Goal: Task Accomplishment & Management: Use online tool/utility

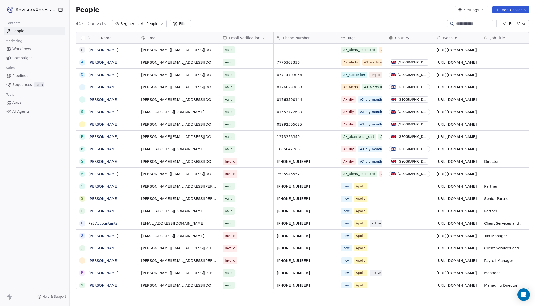
scroll to position [0, 0]
click at [457, 25] on input at bounding box center [474, 23] width 36 height 5
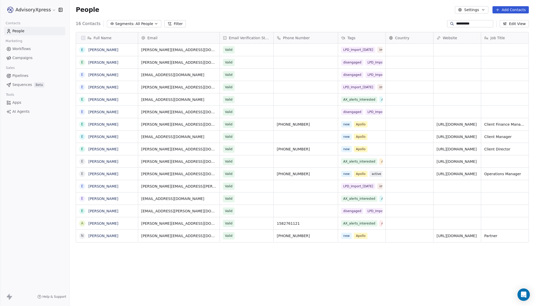
scroll to position [269, 466]
type input "**********"
click at [97, 100] on link "Emma" at bounding box center [103, 99] width 30 height 4
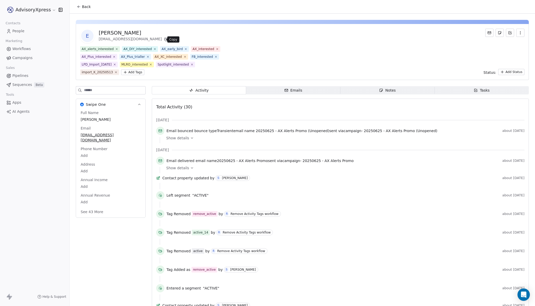
click at [164, 40] on icon at bounding box center [166, 39] width 4 height 4
click at [82, 8] on span "Back" at bounding box center [86, 6] width 9 height 5
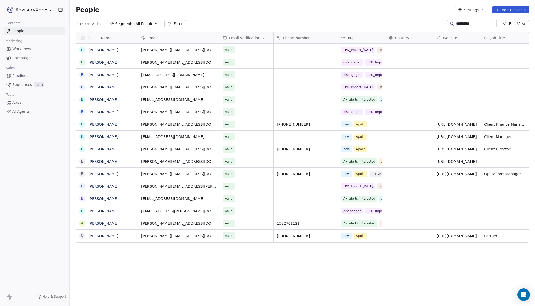
scroll to position [269, 466]
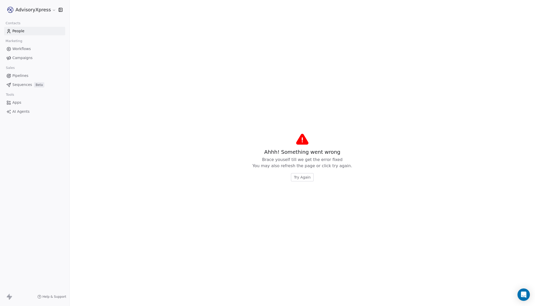
drag, startPoint x: 386, startPoint y: 36, endPoint x: 432, endPoint y: 54, distance: 49.5
click at [296, 177] on span "Try Again" at bounding box center [302, 177] width 17 height 5
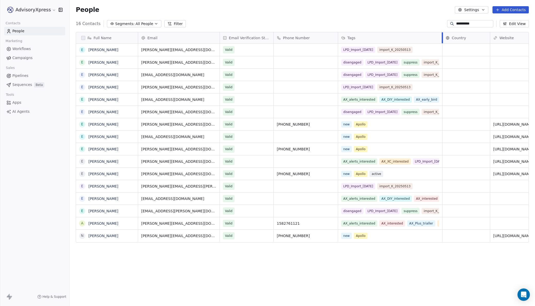
drag, startPoint x: 386, startPoint y: 36, endPoint x: 443, endPoint y: 42, distance: 57.0
click at [443, 42] on div at bounding box center [442, 37] width 1 height 11
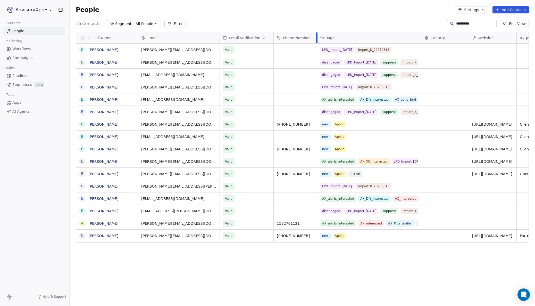
drag, startPoint x: 338, startPoint y: 35, endPoint x: 317, endPoint y: 38, distance: 21.3
click at [317, 38] on div at bounding box center [316, 37] width 1 height 11
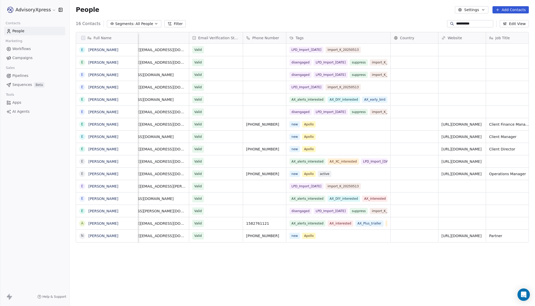
scroll to position [0, 28]
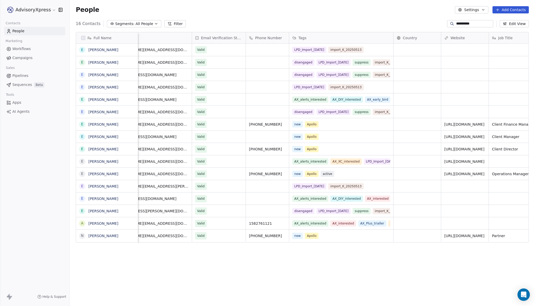
click at [14, 49] on span "Workflows" at bounding box center [21, 48] width 19 height 5
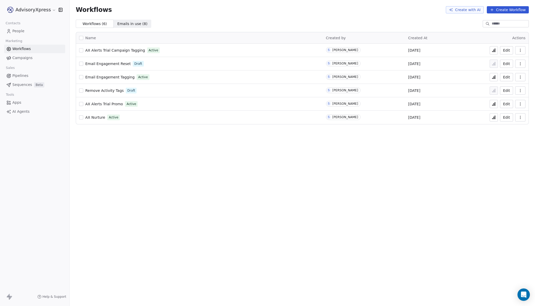
click at [95, 118] on span "AX Nurture" at bounding box center [95, 117] width 20 height 4
click at [494, 117] on icon at bounding box center [494, 117] width 4 height 4
